Goal: Transaction & Acquisition: Purchase product/service

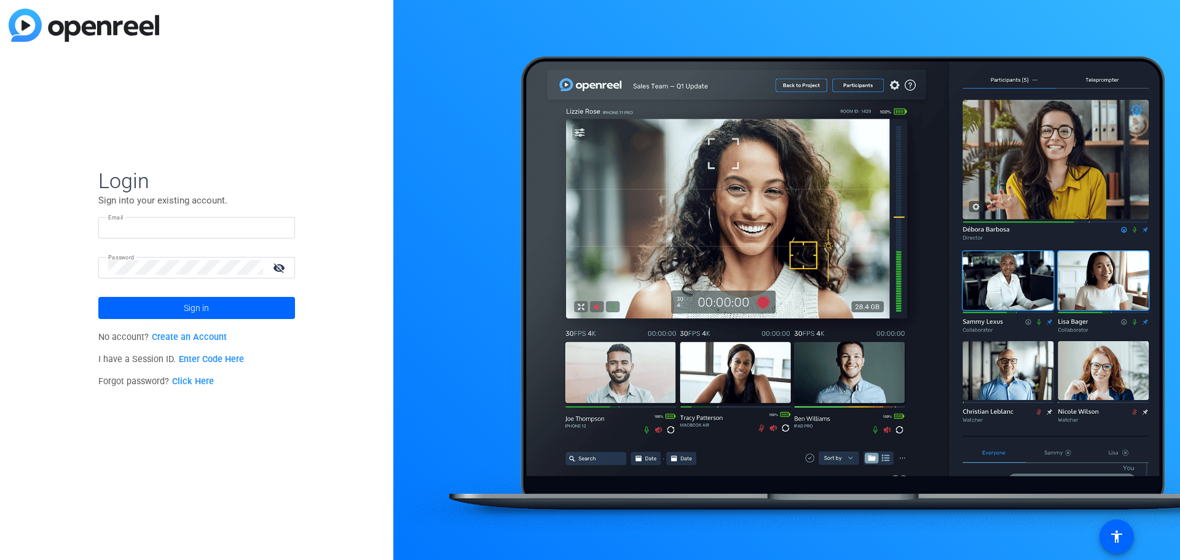
type input "[EMAIL_ADDRESS][DOMAIN_NAME]"
click at [213, 295] on span at bounding box center [196, 307] width 197 height 29
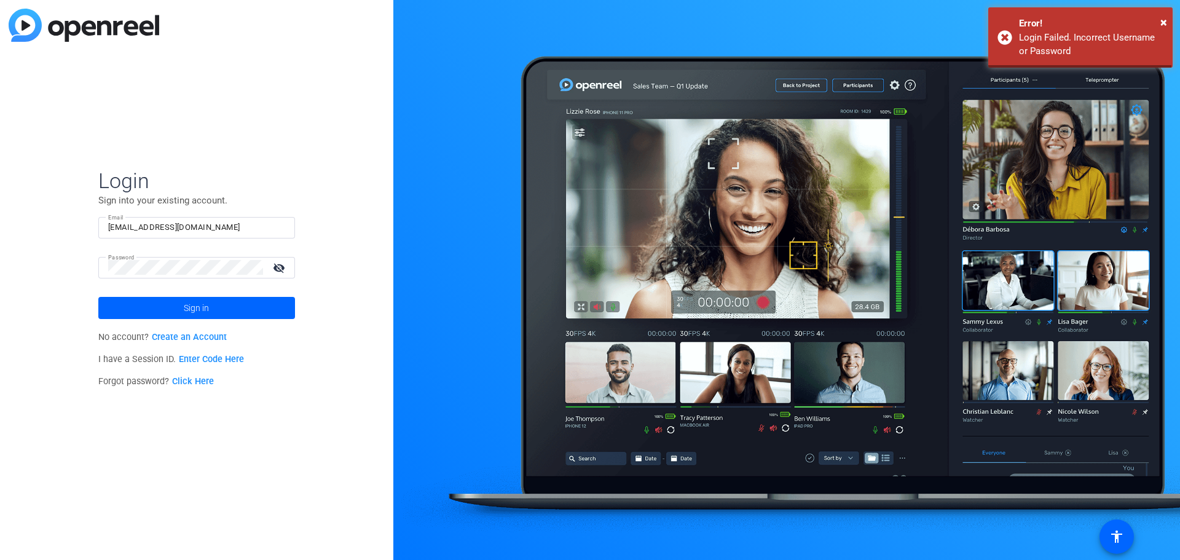
click at [203, 306] on form "Login Sign into your existing account. Email [EMAIL_ADDRESS][DOMAIN_NAME] Passw…" at bounding box center [196, 243] width 197 height 151
click at [282, 267] on mat-icon "visibility_off" at bounding box center [279, 268] width 29 height 18
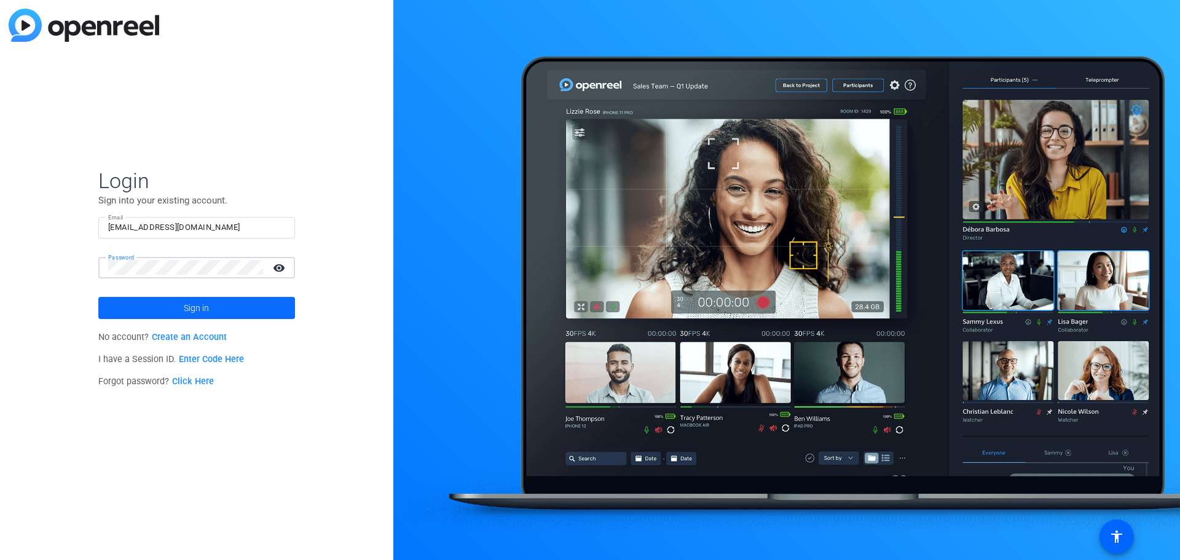
click at [240, 307] on span at bounding box center [196, 307] width 197 height 29
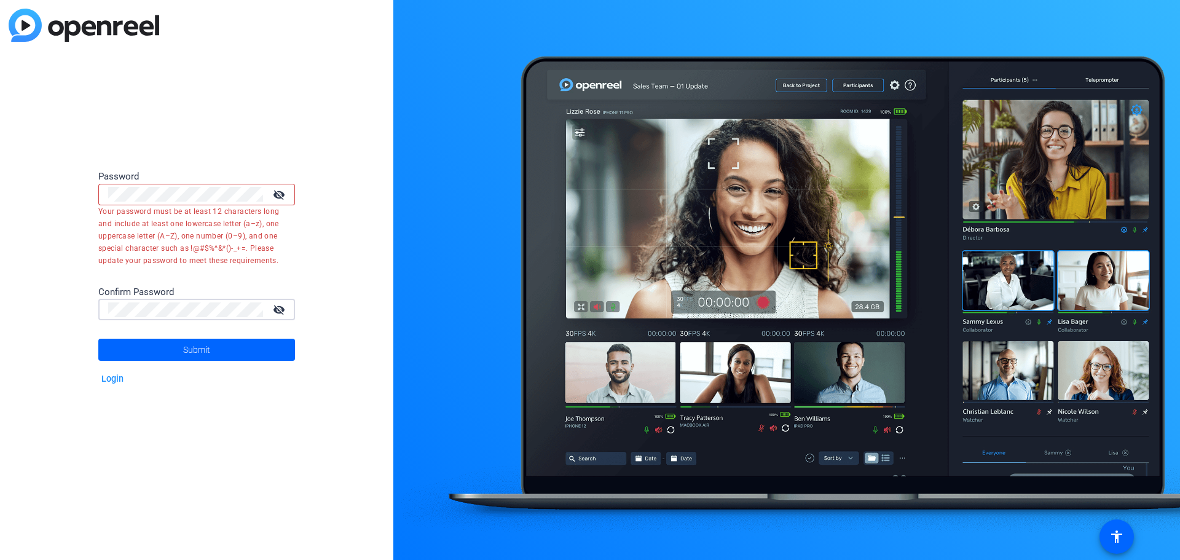
click at [280, 190] on mat-icon "visibility_off" at bounding box center [279, 195] width 29 height 18
drag, startPoint x: 231, startPoint y: 186, endPoint x: 24, endPoint y: 198, distance: 207.4
click at [24, 198] on div "Password visibility Your password must be at least 12 characters long and inclu…" at bounding box center [196, 280] width 393 height 560
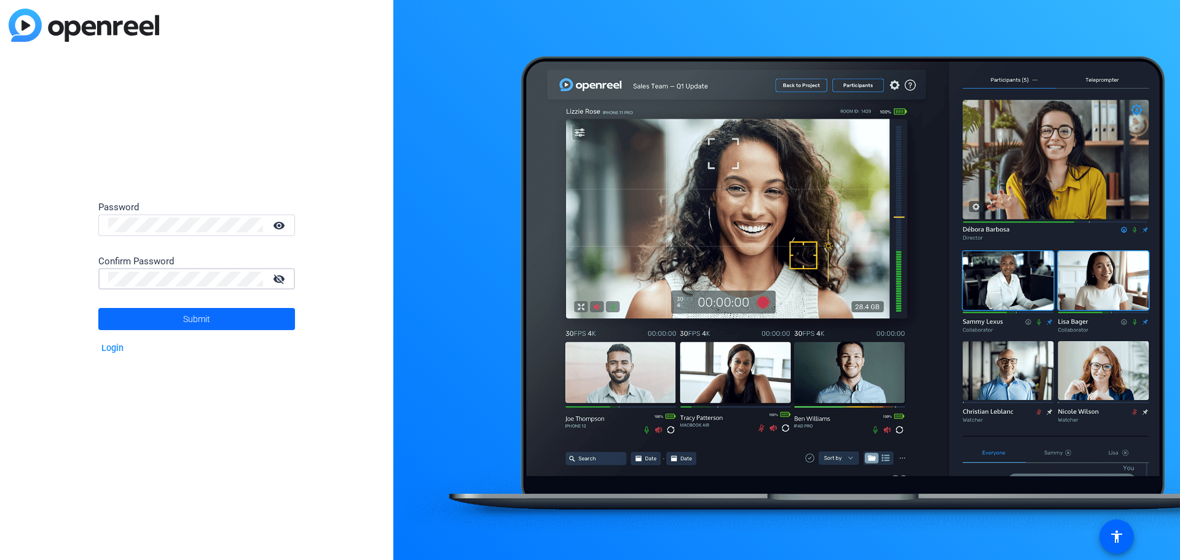
click at [135, 324] on span at bounding box center [196, 318] width 197 height 29
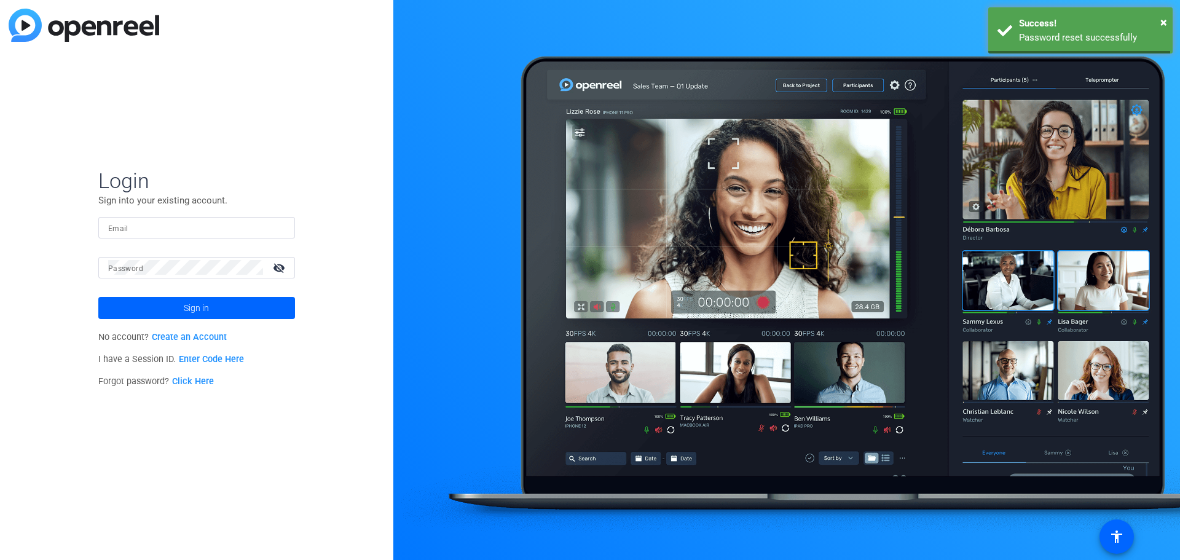
type input "[EMAIL_ADDRESS][DOMAIN_NAME]"
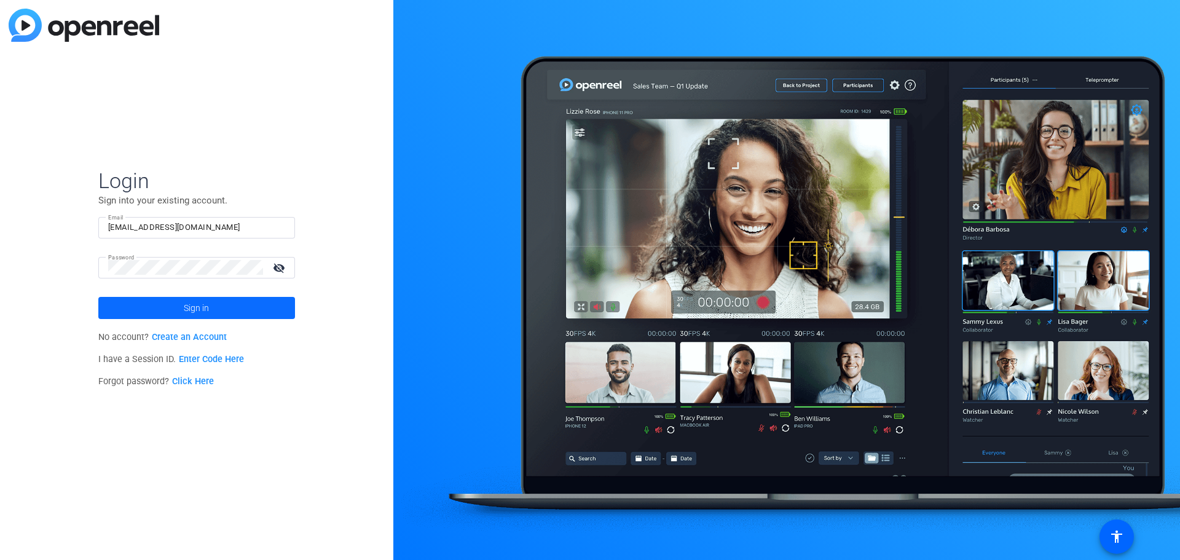
click at [181, 311] on span at bounding box center [196, 307] width 197 height 29
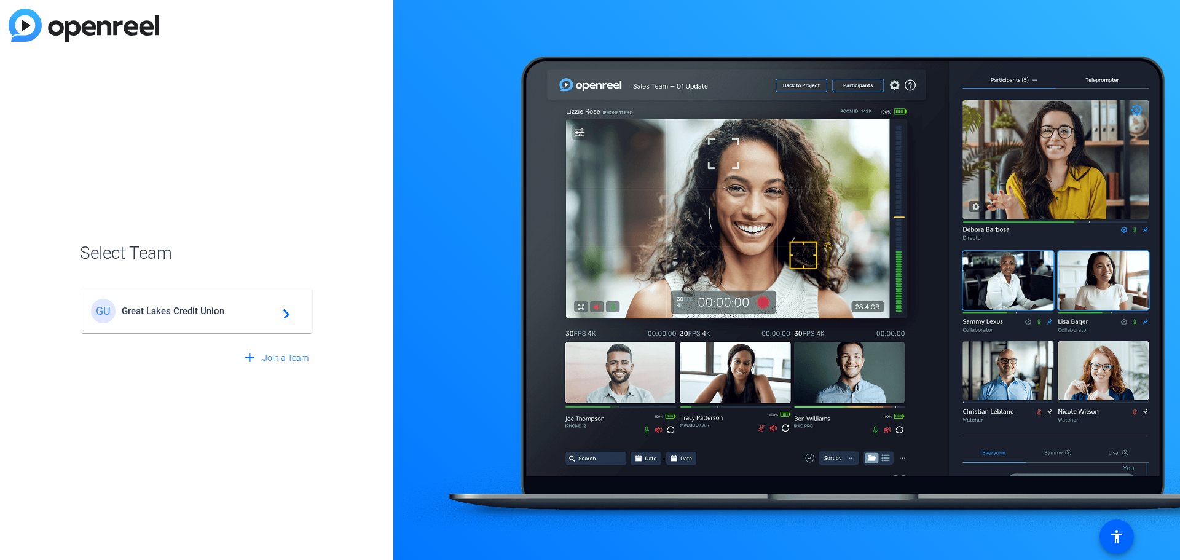
click at [249, 312] on span "Great Lakes Credit Union" at bounding box center [199, 310] width 154 height 11
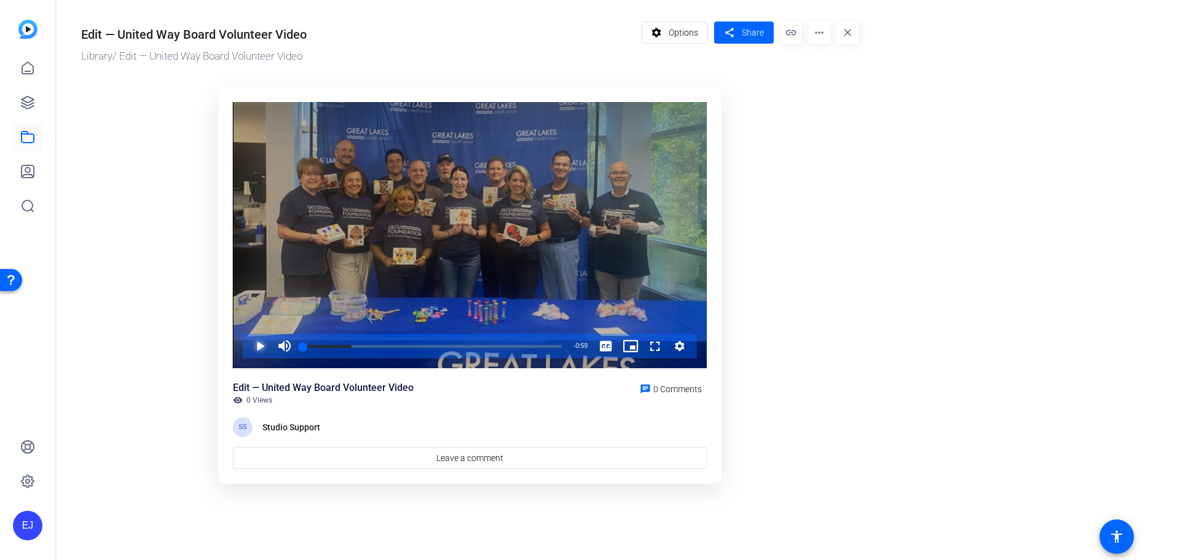
click at [248, 342] on span "Video Player" at bounding box center [248, 346] width 0 height 25
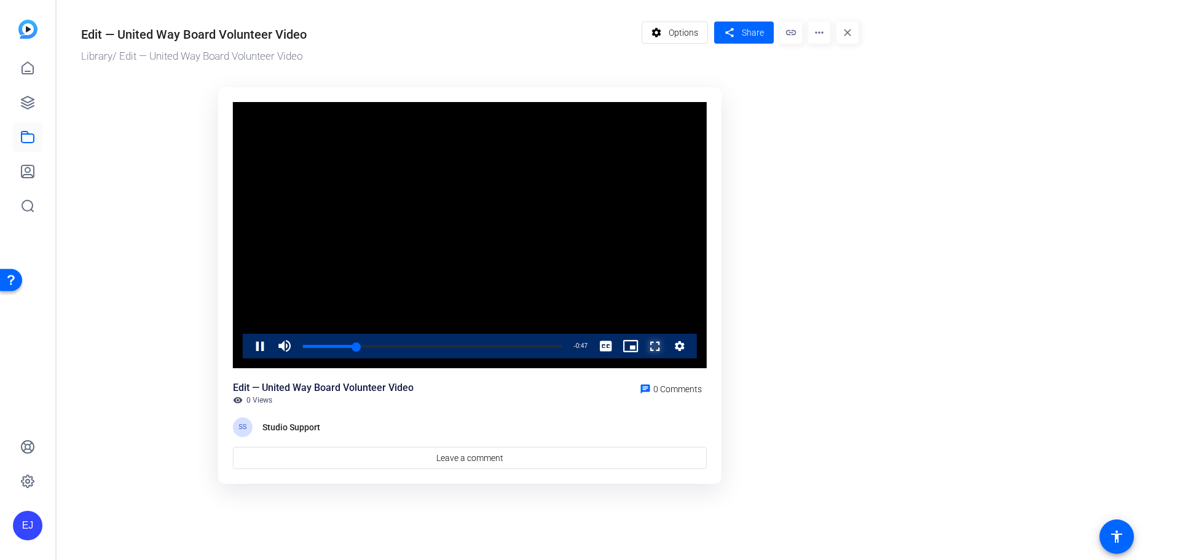
click at [643, 346] on span "Video Player" at bounding box center [643, 346] width 0 height 25
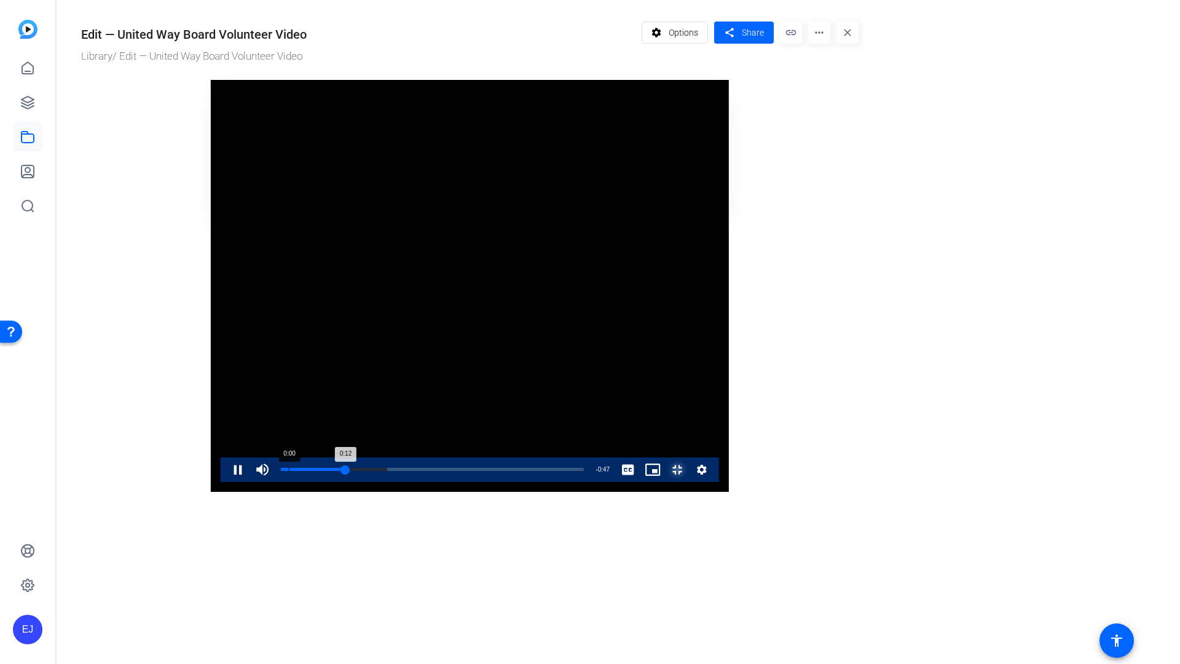
click at [275, 482] on div "Loaded : 35.13% 0:00 0:12" at bounding box center [432, 469] width 315 height 25
click at [274, 482] on div "66%" at bounding box center [289, 469] width 31 height 25
click at [274, 482] on div "52%" at bounding box center [289, 469] width 31 height 25
click at [274, 482] on div "22%" at bounding box center [289, 469] width 31 height 25
